Goal: Transaction & Acquisition: Subscribe to service/newsletter

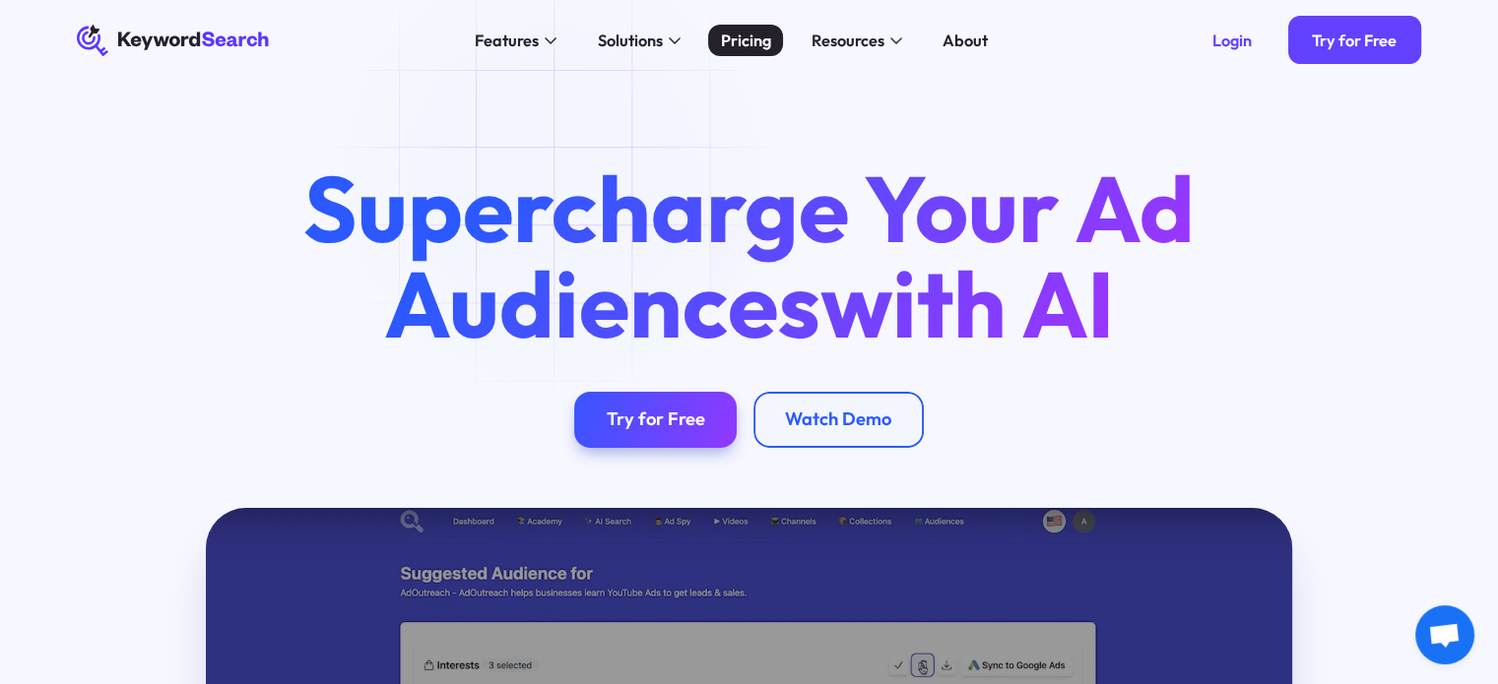
click at [709, 42] on link "Pricing" at bounding box center [745, 41] width 75 height 33
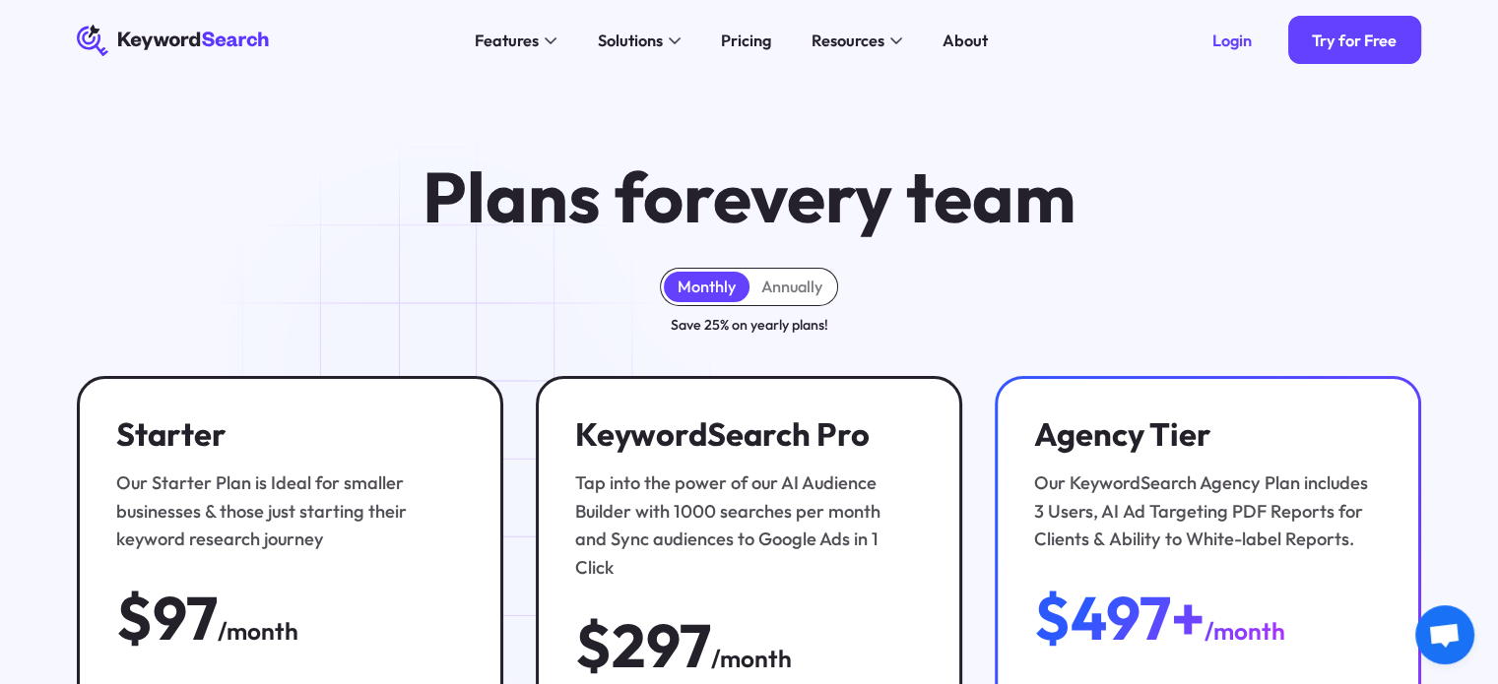
click at [607, 270] on div "Monthly Annually Save 25% on yearly plans!" at bounding box center [748, 302] width 1343 height 68
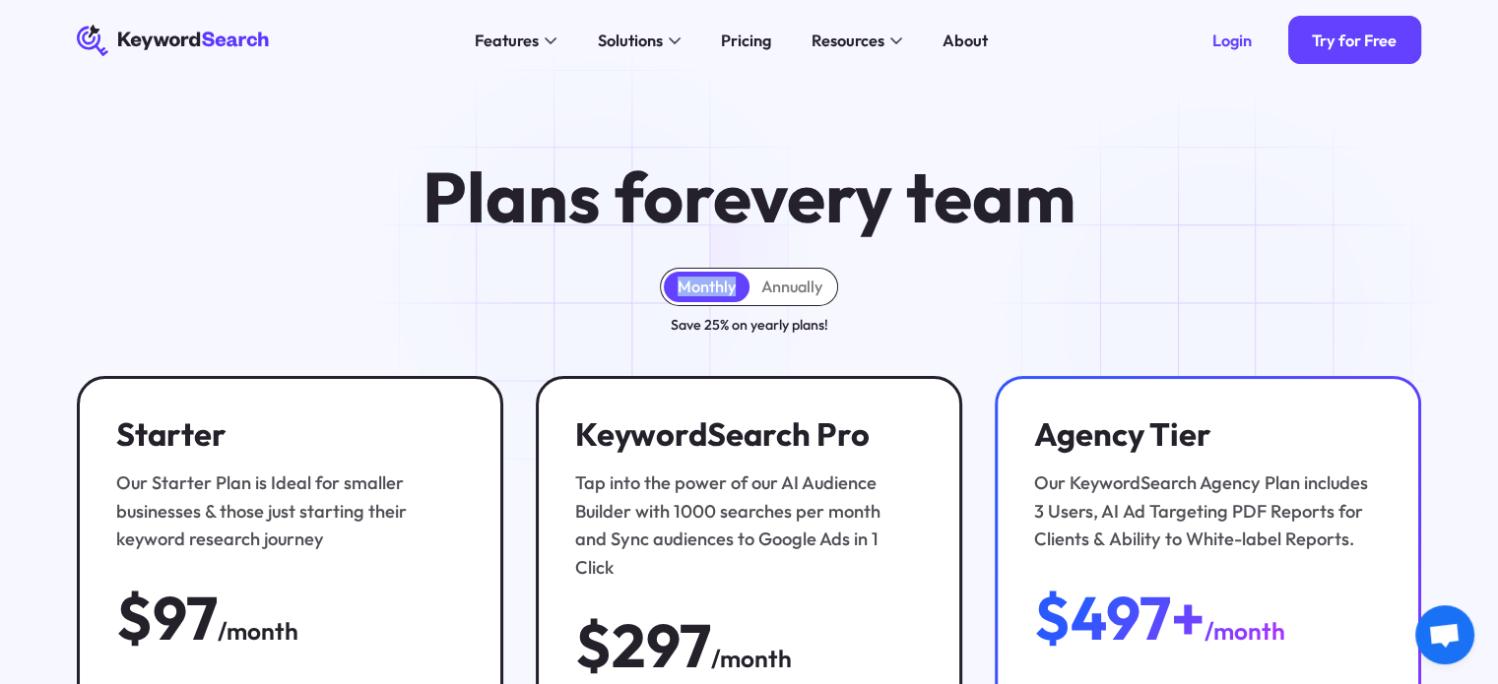
click at [594, 249] on div at bounding box center [594, 249] width 0 height 0
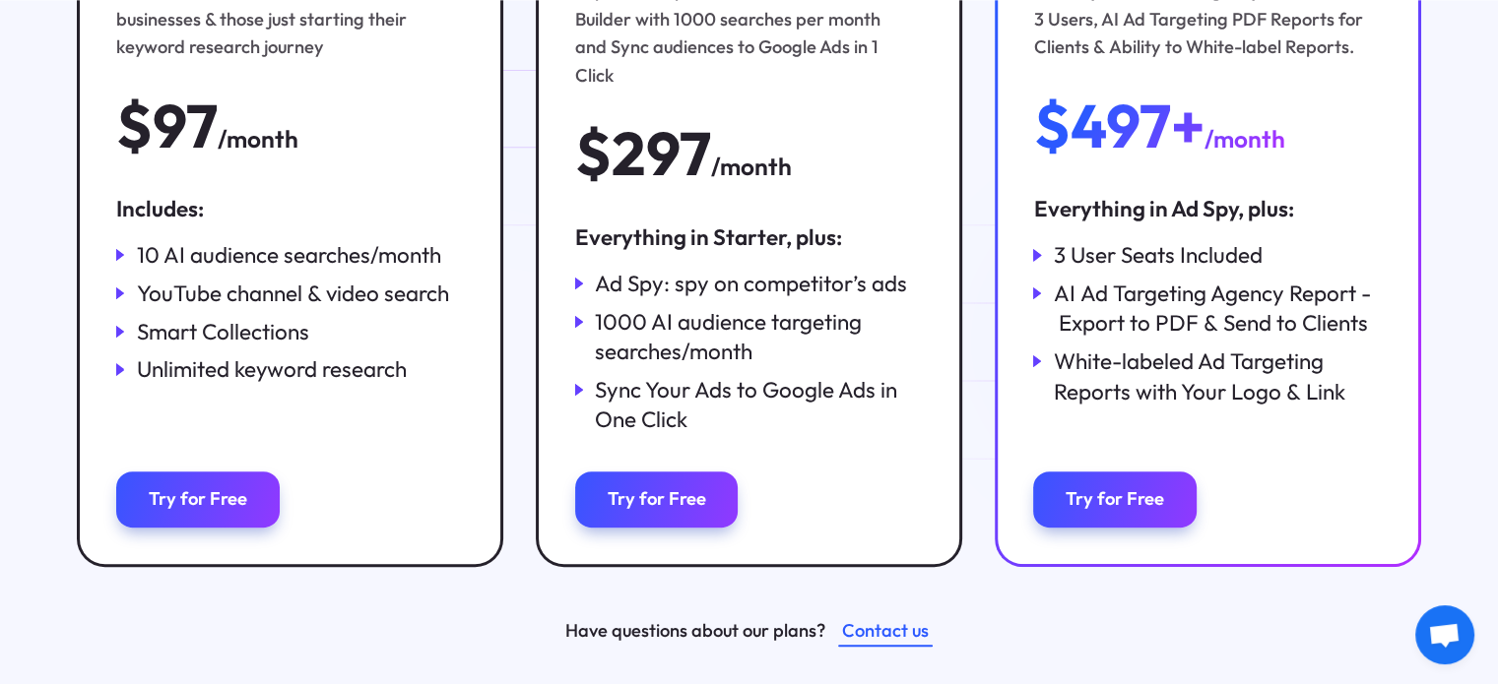
scroll to position [788, 0]
